Goal: Find specific page/section: Find specific page/section

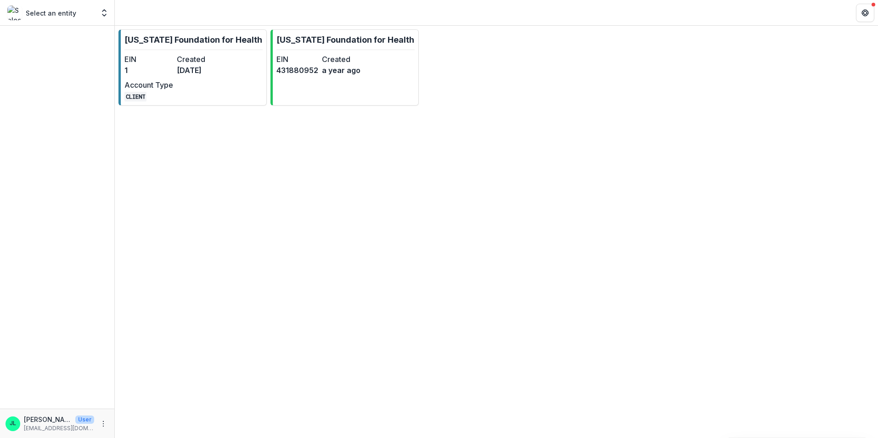
click at [56, 19] on div "Select an entity" at bounding box center [50, 13] width 87 height 15
click at [59, 12] on p "Select an entity" at bounding box center [51, 13] width 51 height 10
click at [105, 10] on polyline "Open entity switcher" at bounding box center [104, 11] width 4 height 2
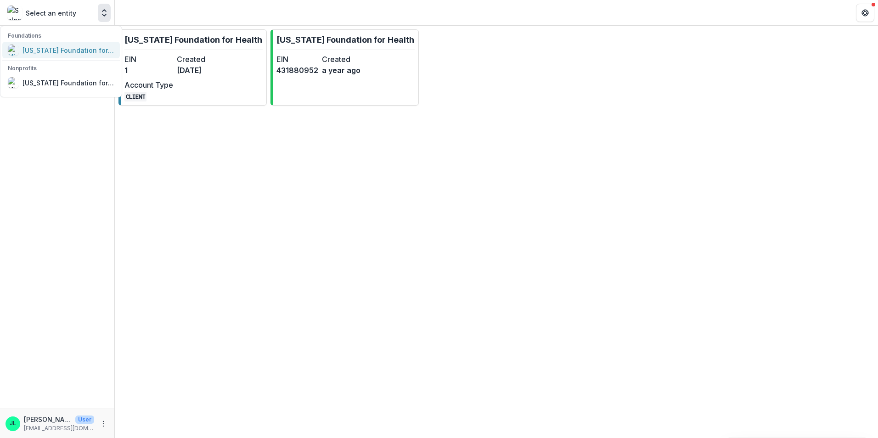
click at [98, 53] on div "[US_STATE] Foundation for Health" at bounding box center [69, 50] width 92 height 10
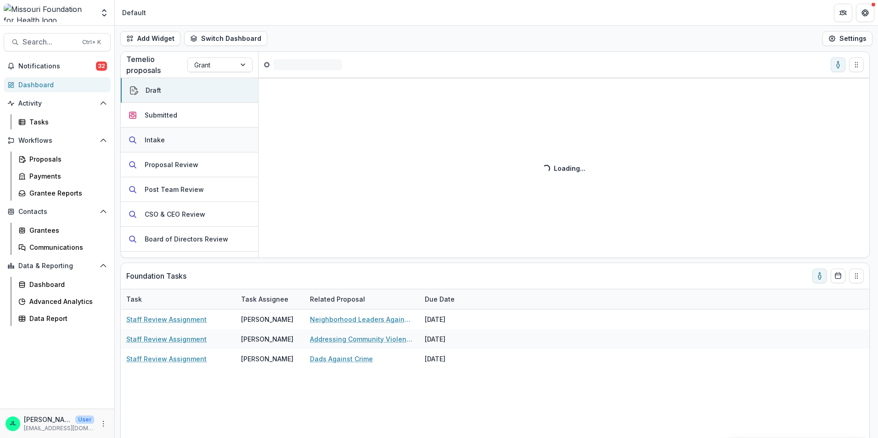
click at [173, 140] on button "Intake" at bounding box center [189, 140] width 137 height 25
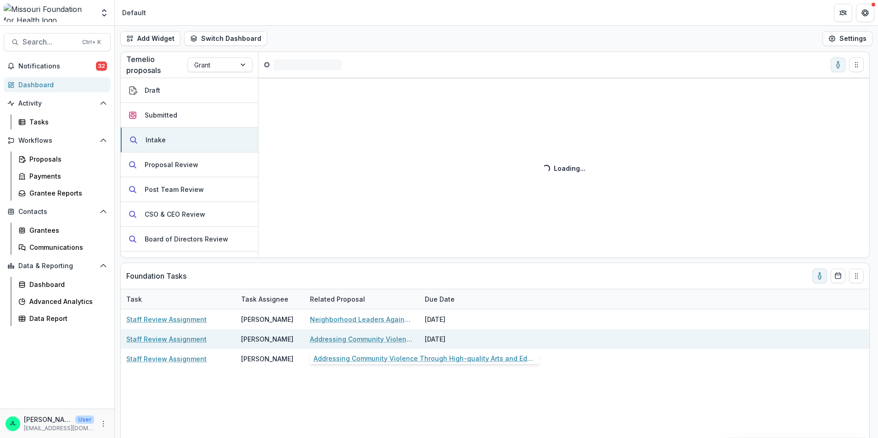
click at [324, 336] on link "Addressing Community Violence Through High-quality Arts and Education Experienc…" at bounding box center [362, 339] width 104 height 10
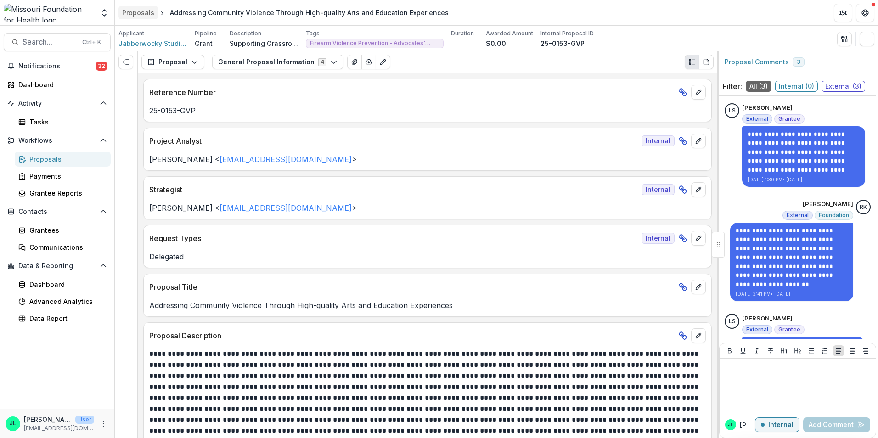
click at [125, 11] on div "Proposals" at bounding box center [138, 13] width 32 height 10
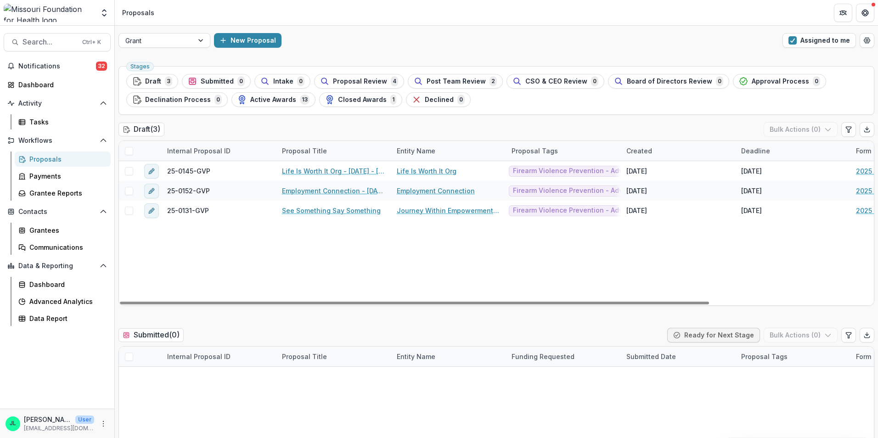
scroll to position [46, 0]
